Goal: Transaction & Acquisition: Purchase product/service

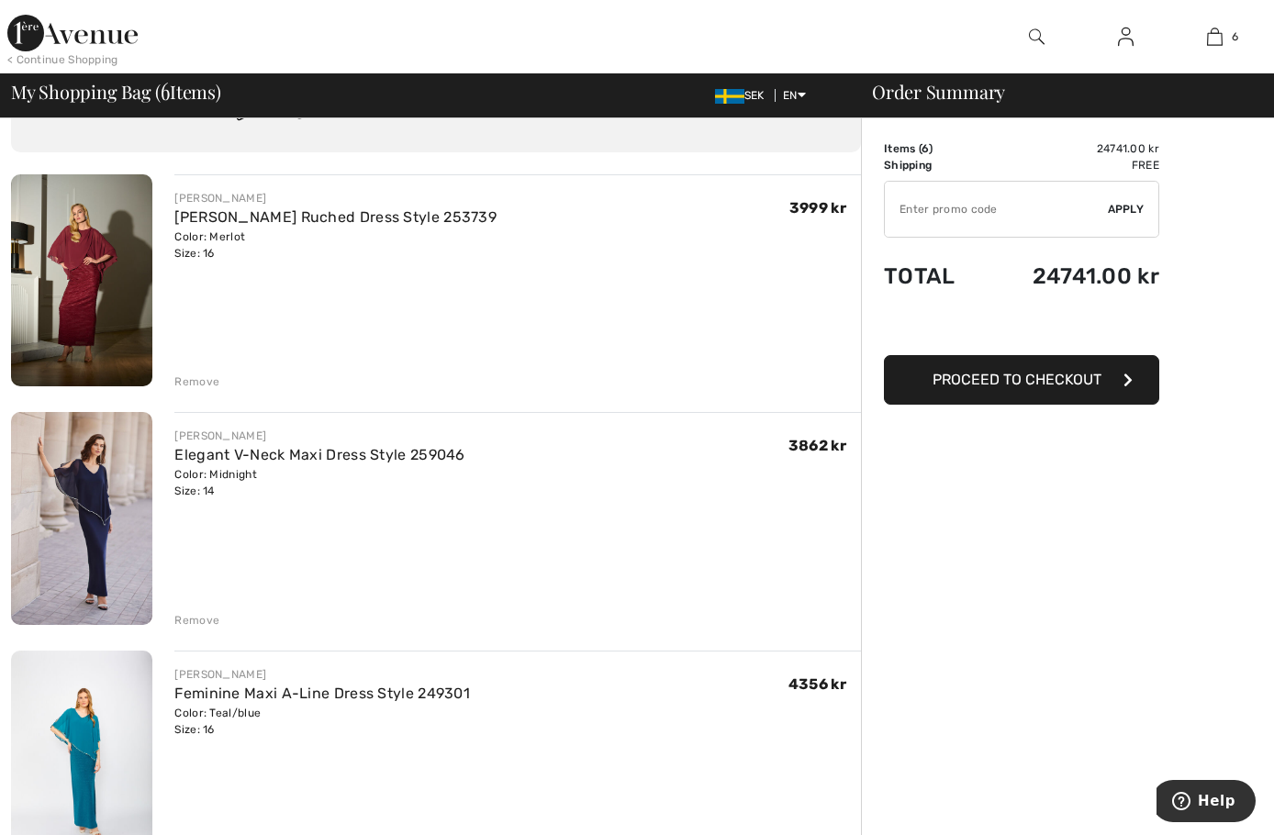
scroll to position [92, 0]
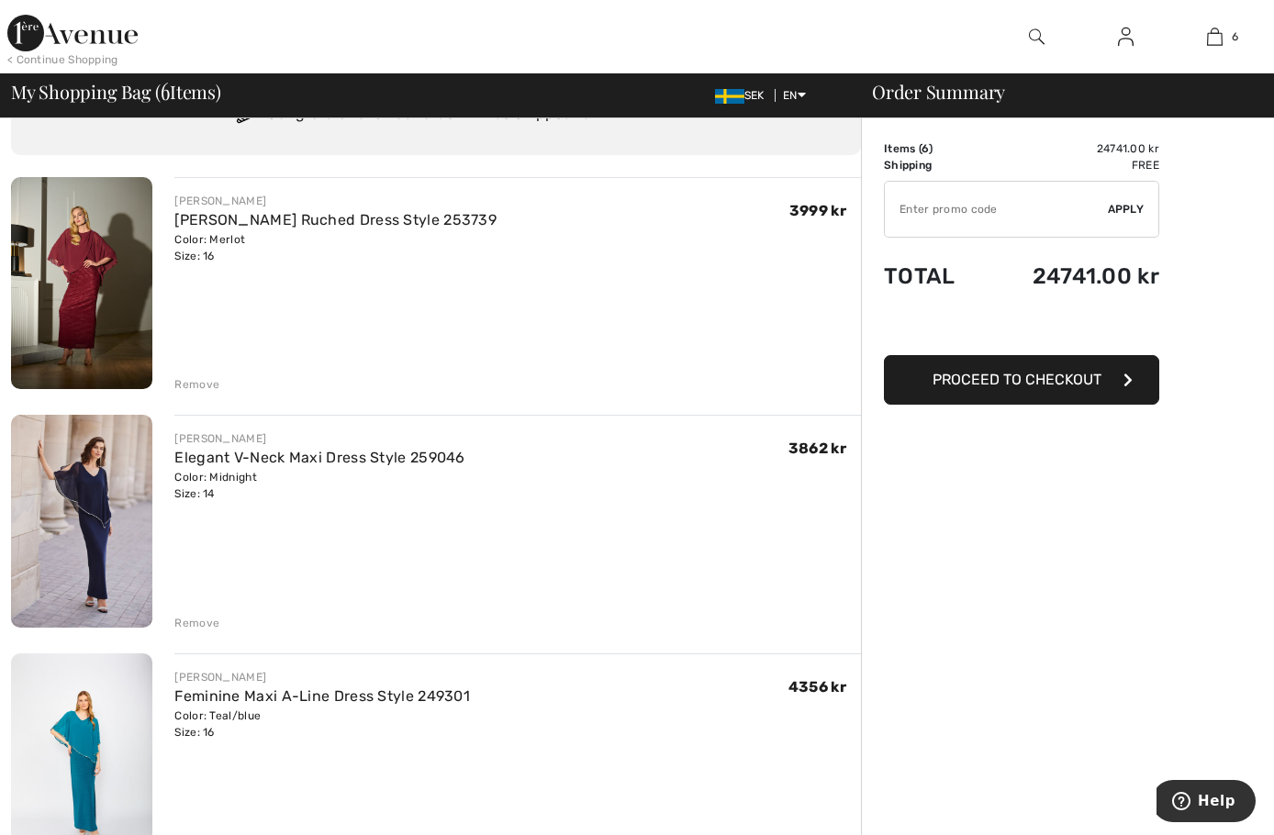
click at [73, 319] on img at bounding box center [81, 283] width 141 height 212
click at [95, 510] on img at bounding box center [81, 521] width 141 height 212
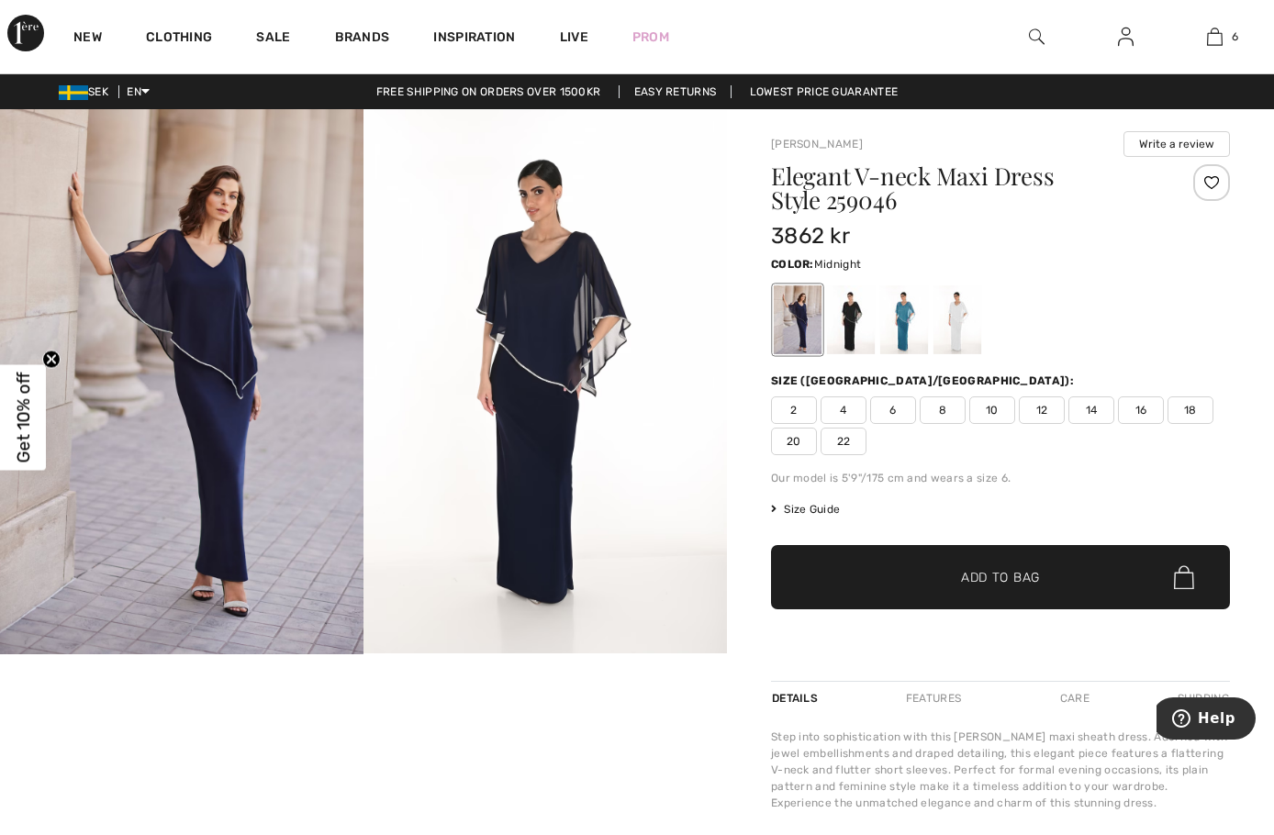
click at [248, 357] on img at bounding box center [182, 381] width 364 height 545
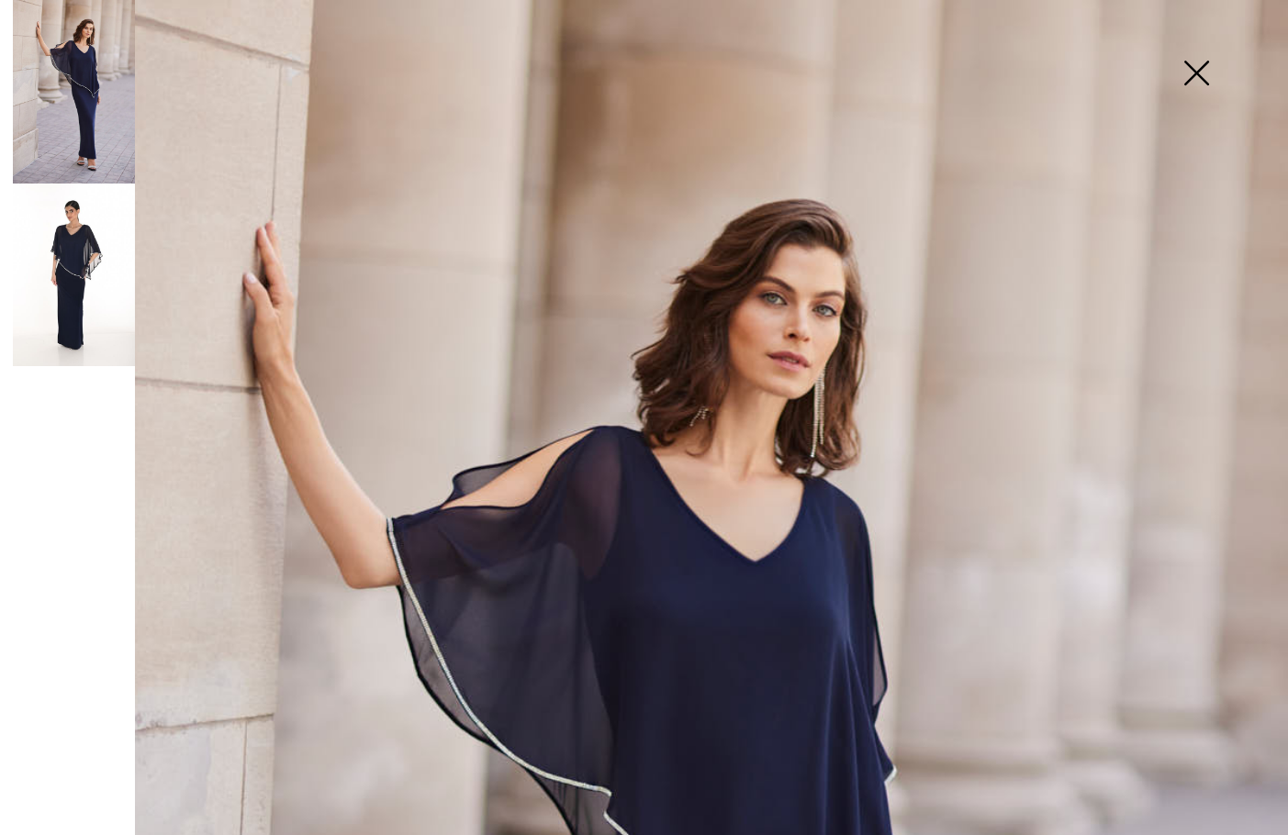
click at [1200, 73] on img at bounding box center [1196, 75] width 92 height 95
